Goal: Browse casually: Explore the website without a specific task or goal

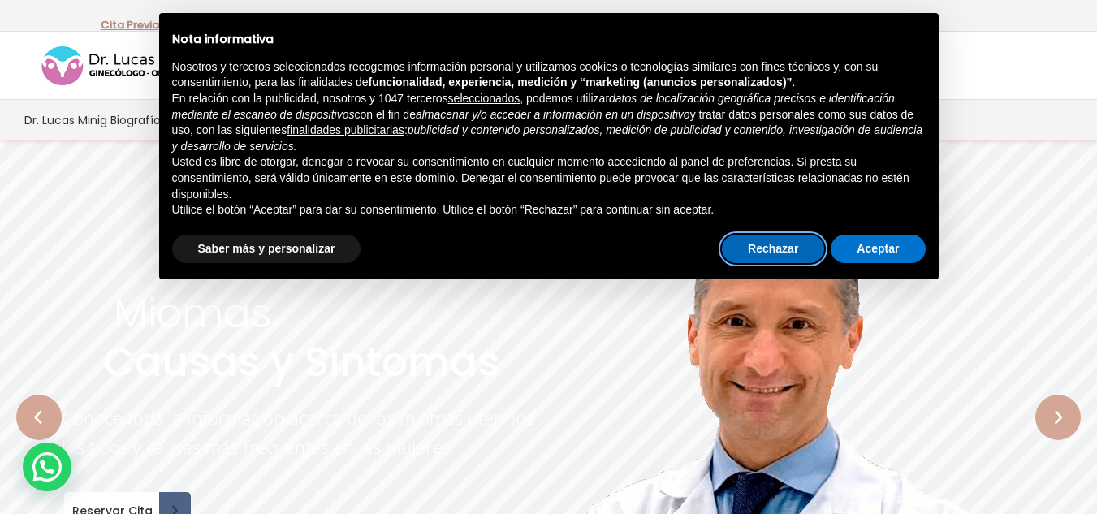
click at [781, 244] on button "Rechazar" at bounding box center [773, 249] width 102 height 29
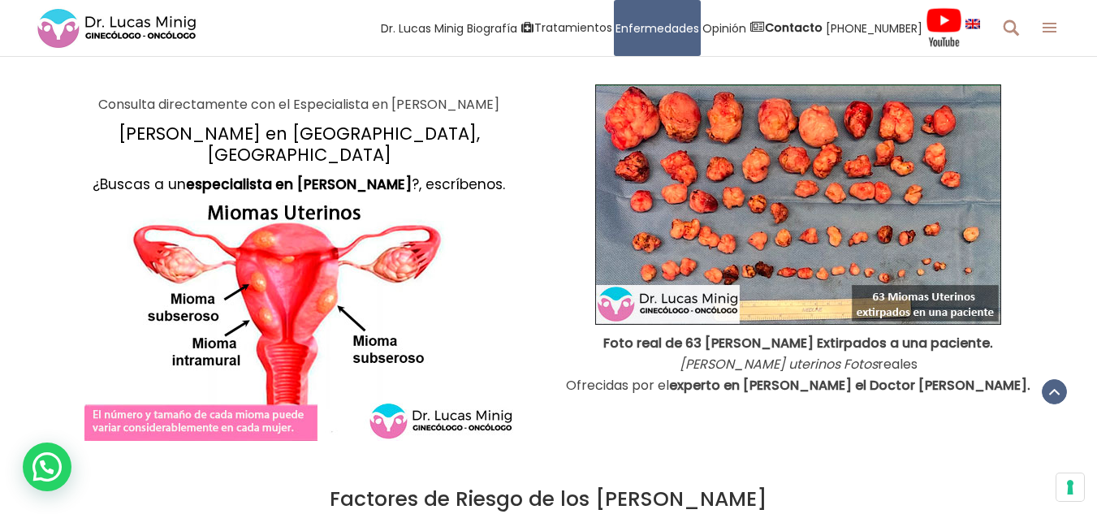
scroll to position [1592, 0]
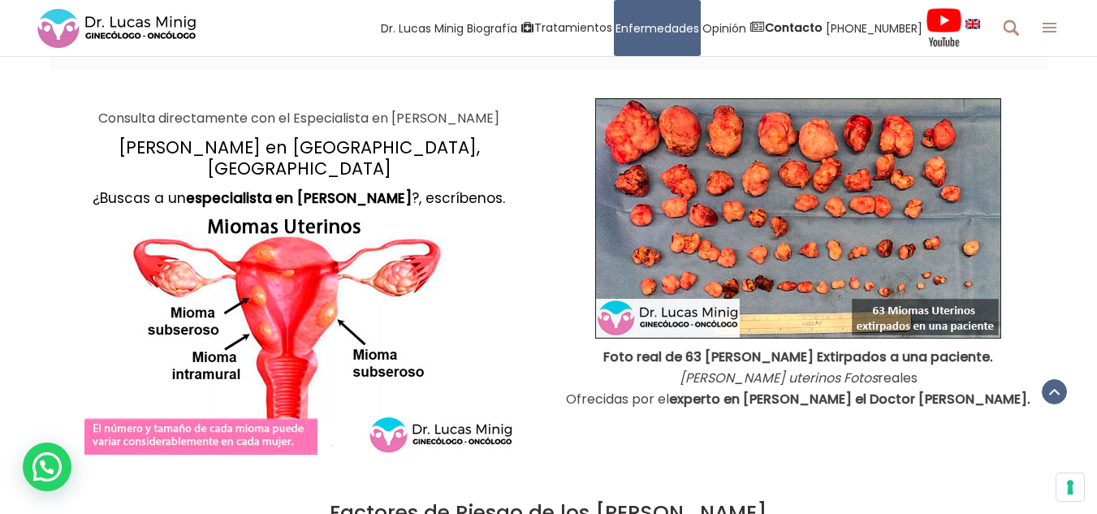
click at [842, 203] on img at bounding box center [798, 218] width 406 height 240
click at [756, 268] on img at bounding box center [798, 218] width 406 height 240
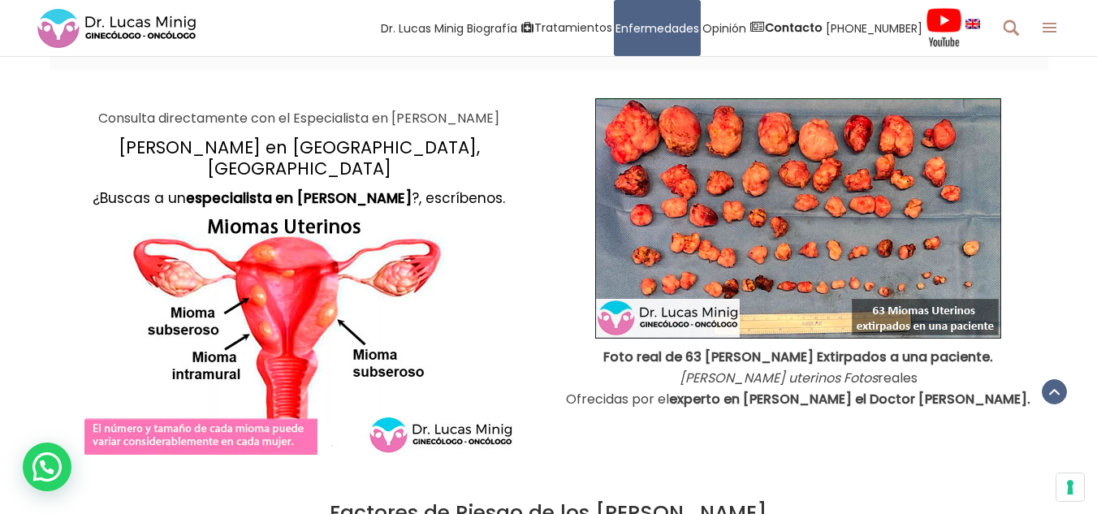
click at [756, 268] on img at bounding box center [798, 218] width 406 height 240
click at [738, 280] on img at bounding box center [798, 218] width 406 height 240
click at [648, 158] on img at bounding box center [798, 218] width 406 height 240
